Goal: Ask a question

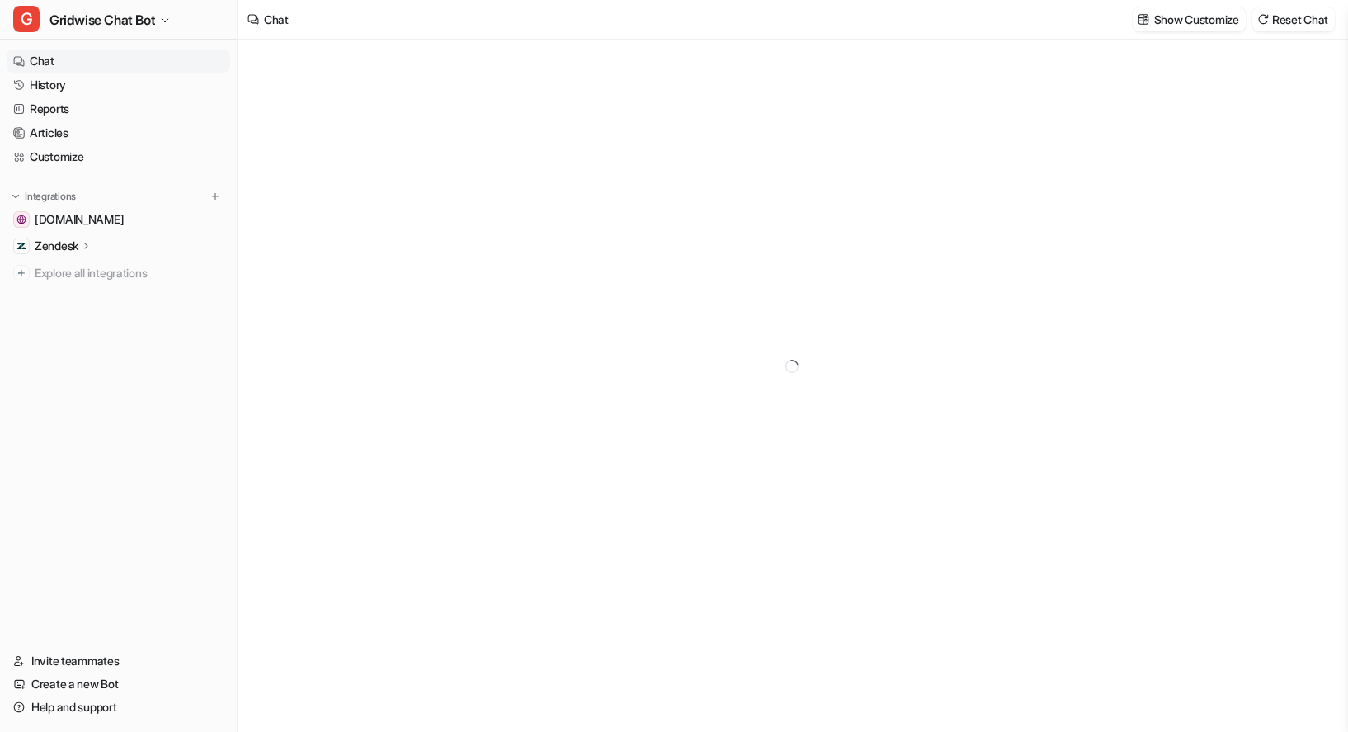
type textarea "**********"
click at [59, 80] on link "History" at bounding box center [119, 84] width 224 height 23
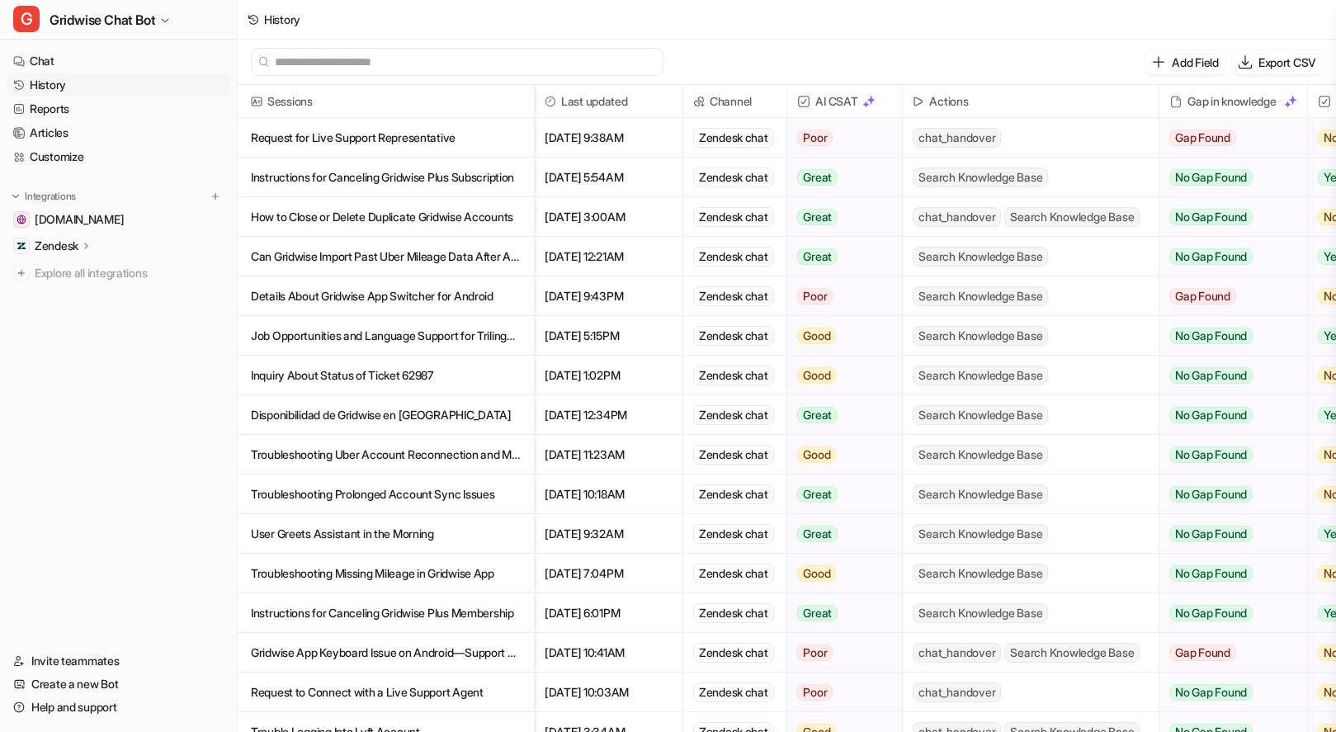
click at [430, 142] on p "Request for Live Support Representative" at bounding box center [386, 138] width 270 height 40
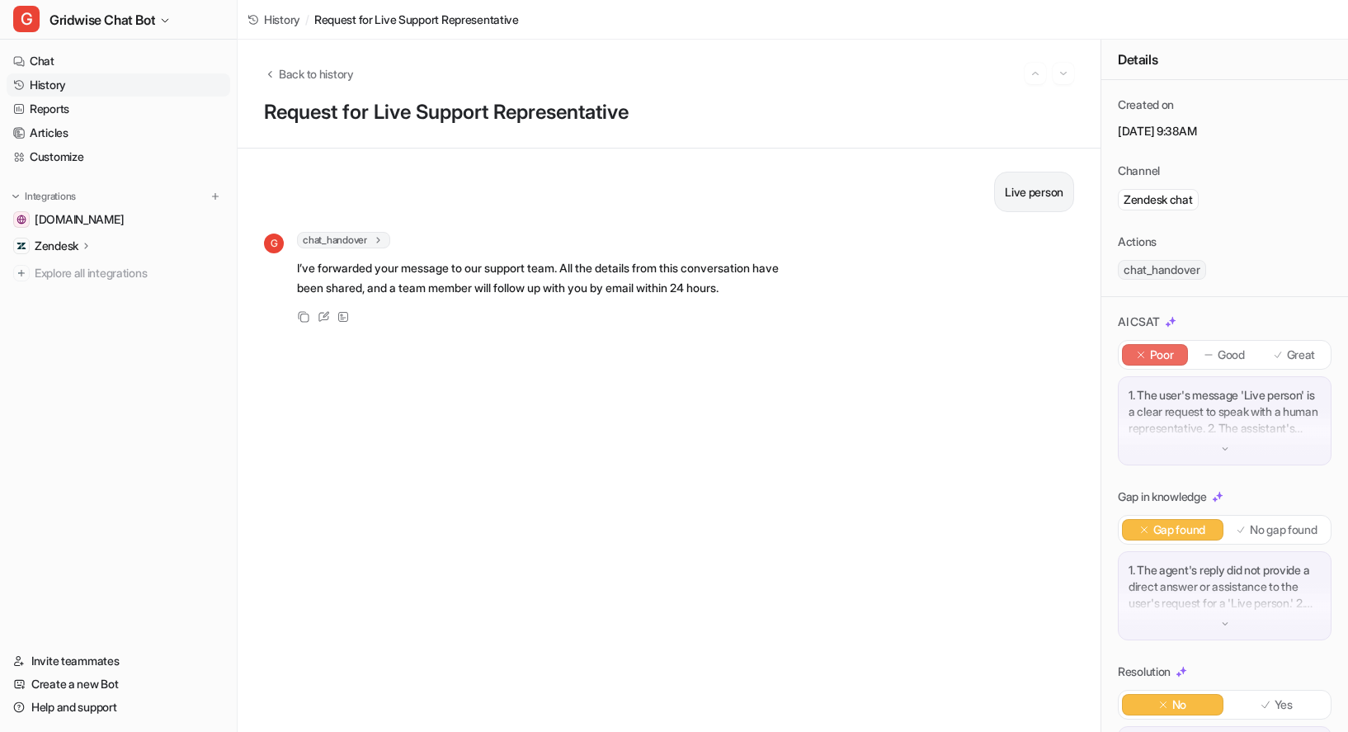
click at [809, 306] on div "G chat_handover 1 Conversation has been handed over to a human I’ve forwarded y…" at bounding box center [669, 279] width 810 height 95
click at [297, 76] on span "Back to history" at bounding box center [316, 73] width 75 height 17
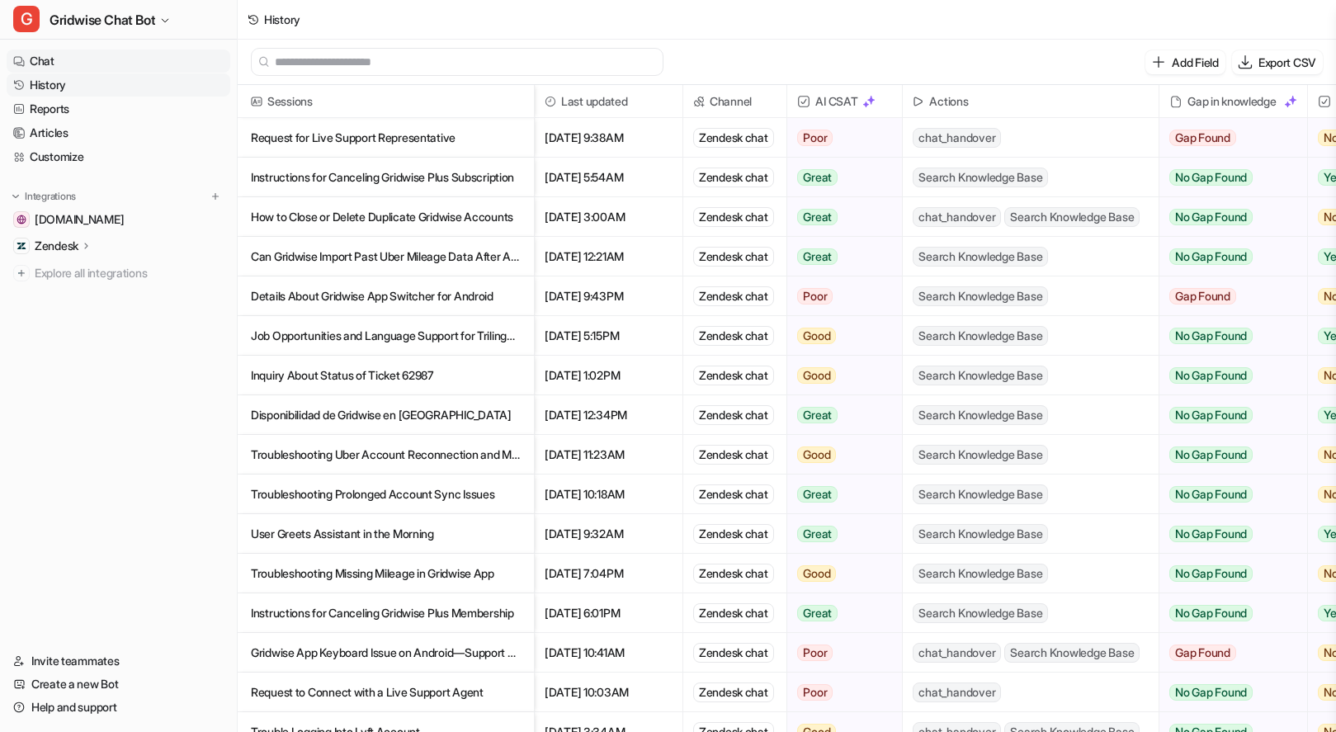
click at [45, 65] on link "Chat" at bounding box center [119, 61] width 224 height 23
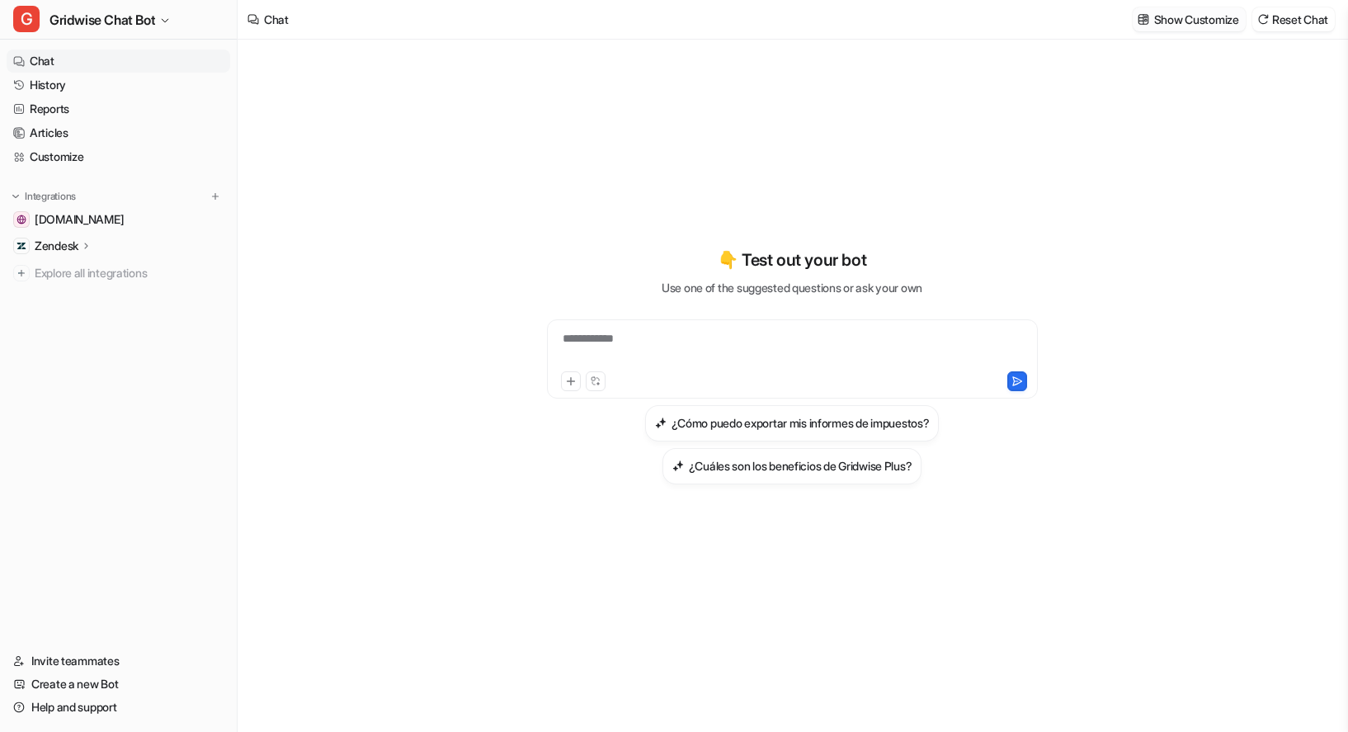
click at [1180, 13] on p "Show Customize" at bounding box center [1196, 19] width 85 height 17
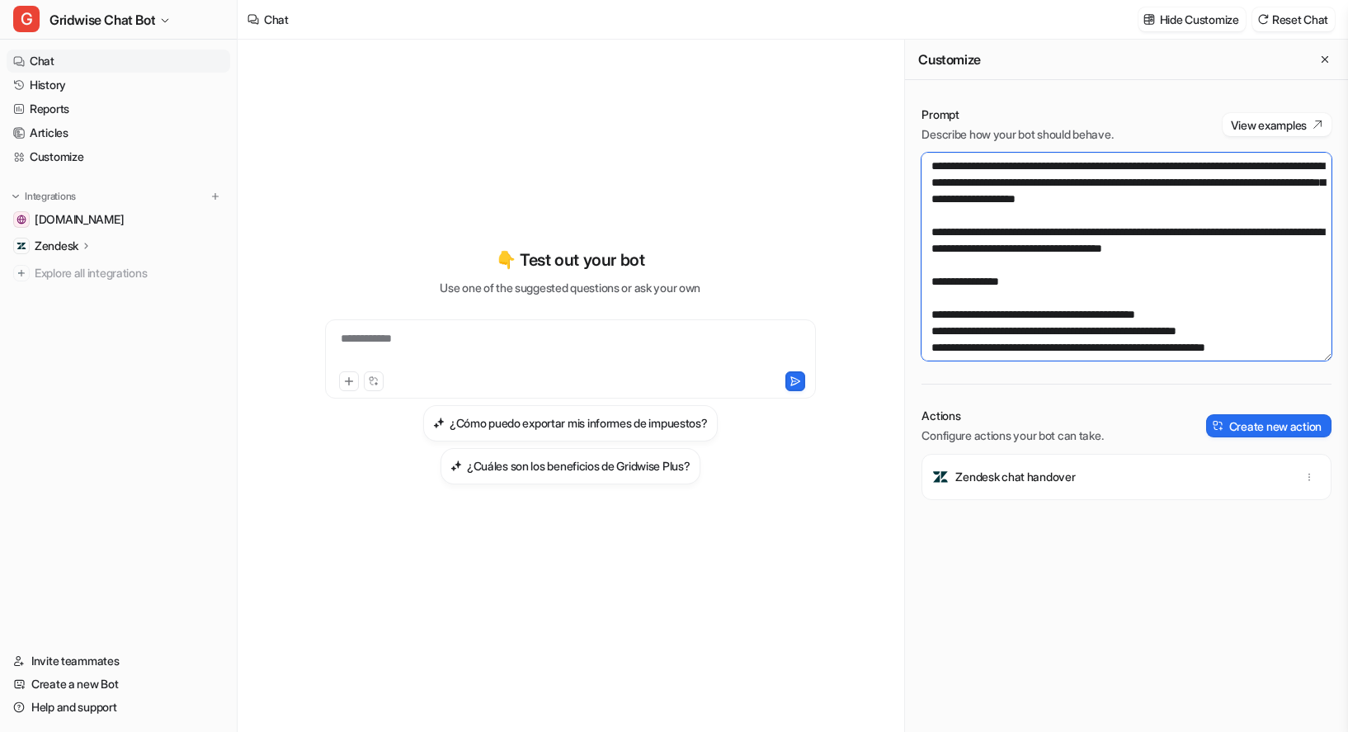
click at [1140, 255] on textarea at bounding box center [1127, 257] width 410 height 208
click at [1263, 288] on textarea at bounding box center [1127, 257] width 410 height 208
click at [649, 187] on div "**********" at bounding box center [569, 366] width 607 height 512
click at [64, 87] on link "History" at bounding box center [119, 84] width 224 height 23
